Goal: Information Seeking & Learning: Find specific fact

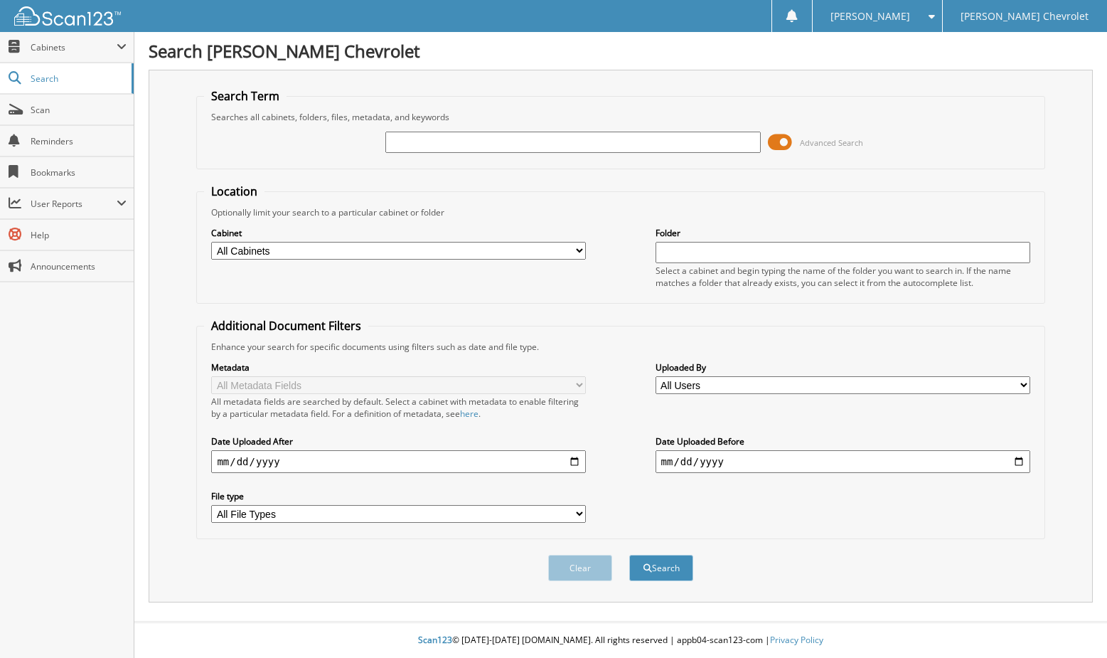
click at [408, 139] on input "text" at bounding box center [573, 142] width 375 height 21
type input "47621"
click at [629, 555] on button "Search" at bounding box center [661, 568] width 64 height 26
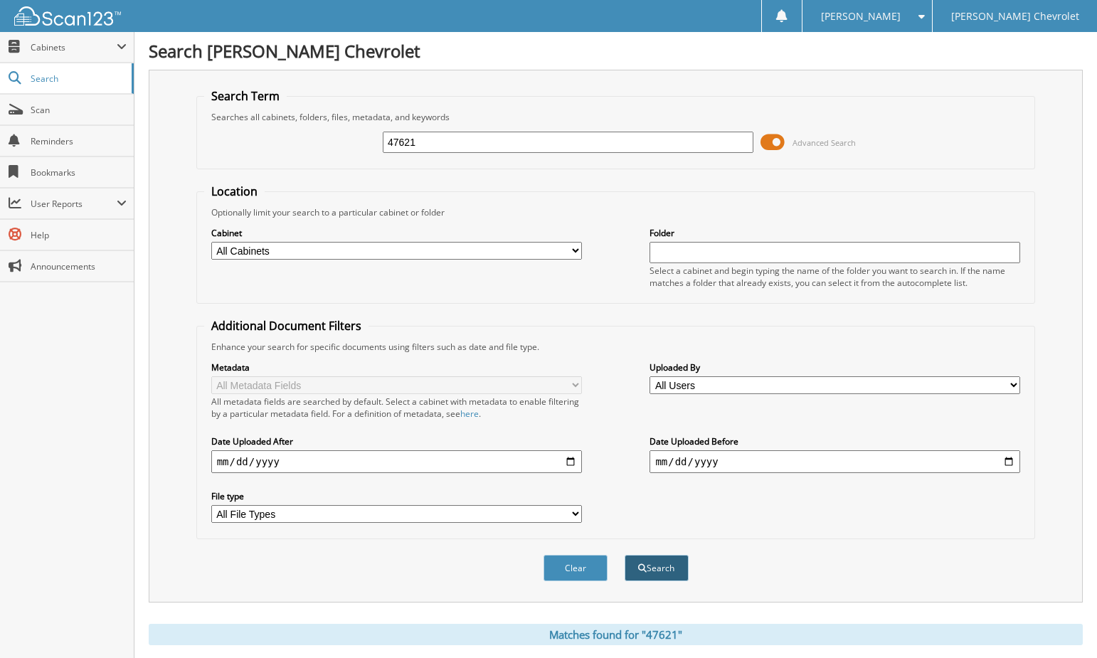
click at [659, 568] on button "Search" at bounding box center [656, 568] width 64 height 26
click at [568, 575] on button "Clear" at bounding box center [575, 568] width 64 height 26
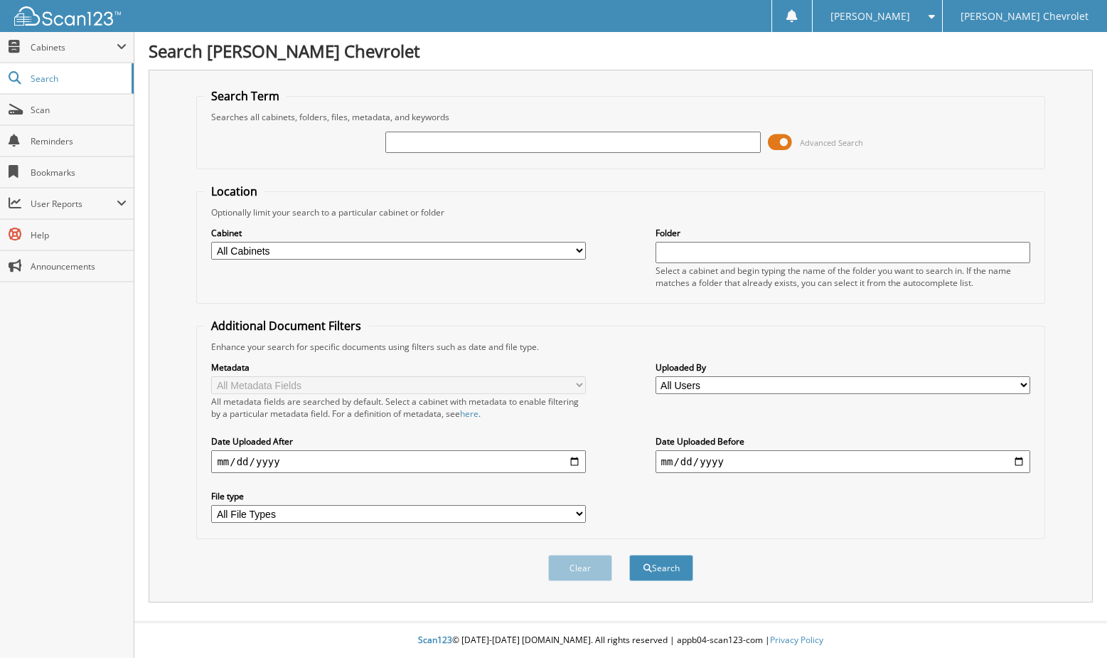
click at [393, 143] on input "text" at bounding box center [573, 142] width 375 height 21
type input "47519"
click at [629, 555] on button "Search" at bounding box center [661, 568] width 64 height 26
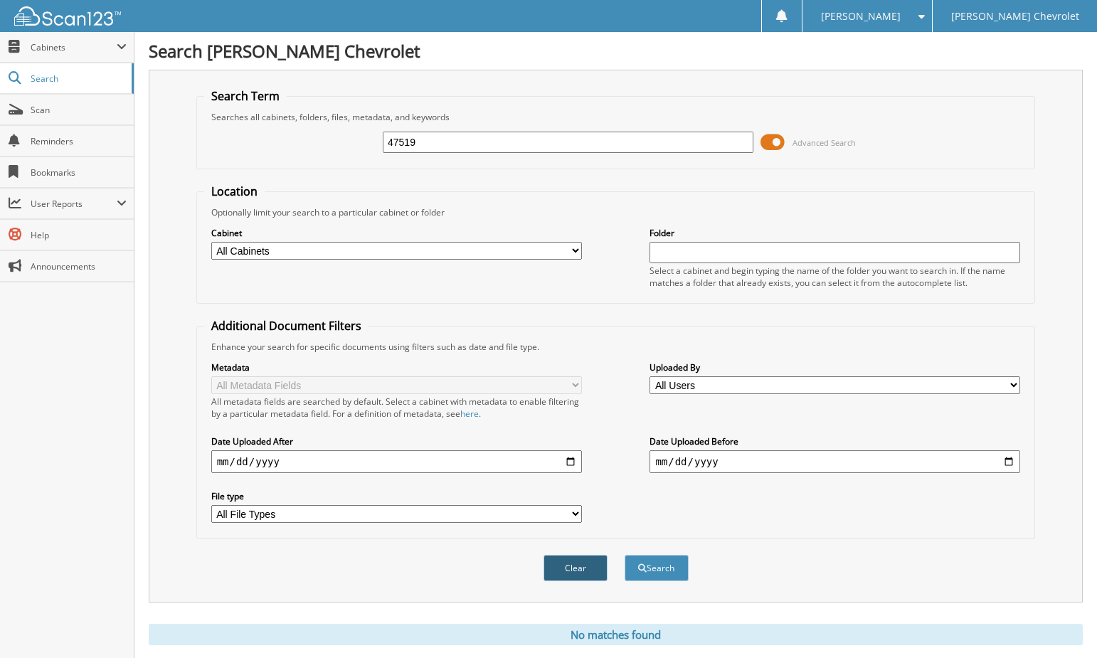
click at [562, 565] on button "Clear" at bounding box center [575, 568] width 64 height 26
